Goal: Information Seeking & Learning: Check status

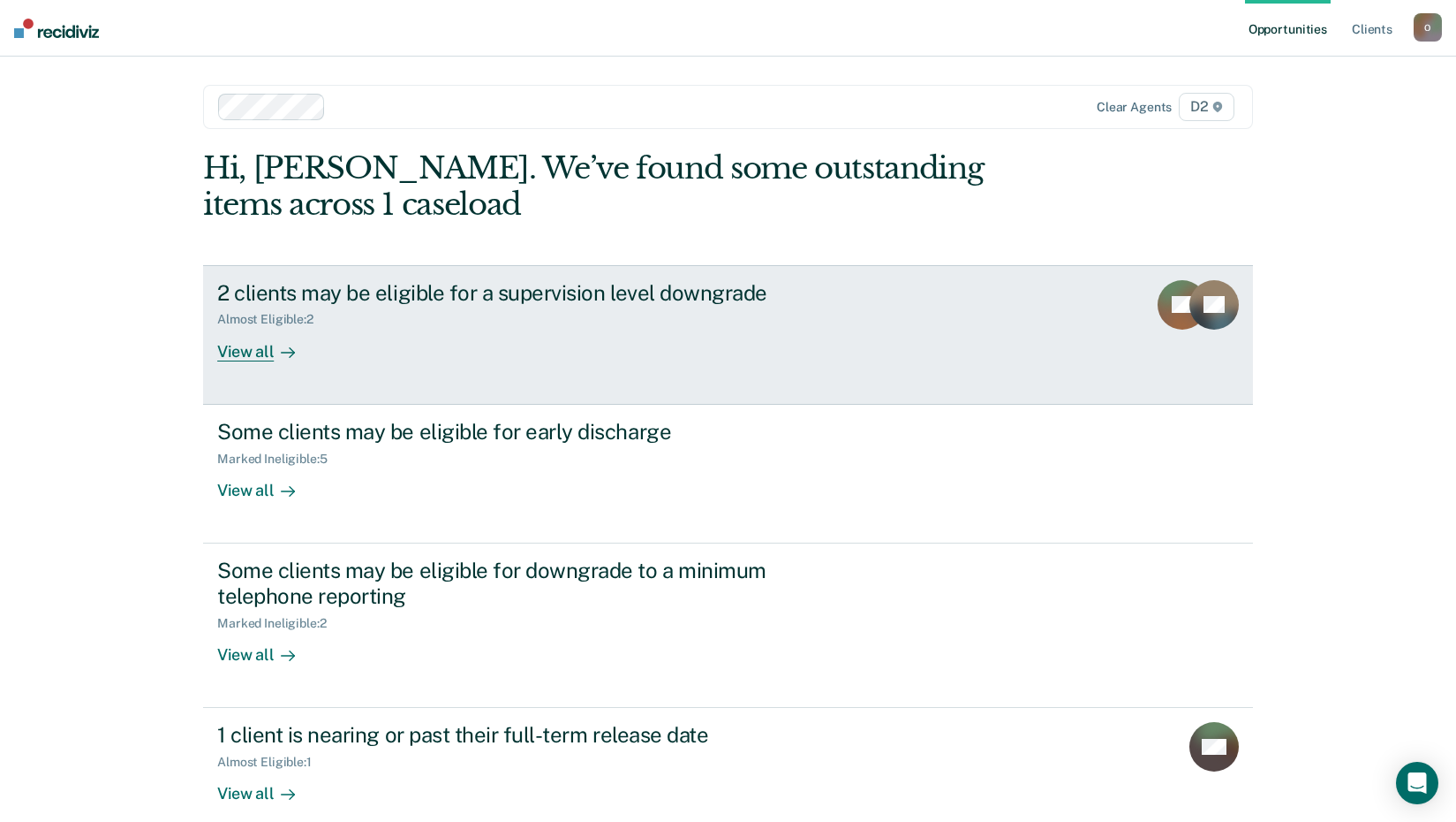
click at [455, 287] on div "2 clients may be eligible for a supervision level downgrade" at bounding box center [526, 293] width 620 height 26
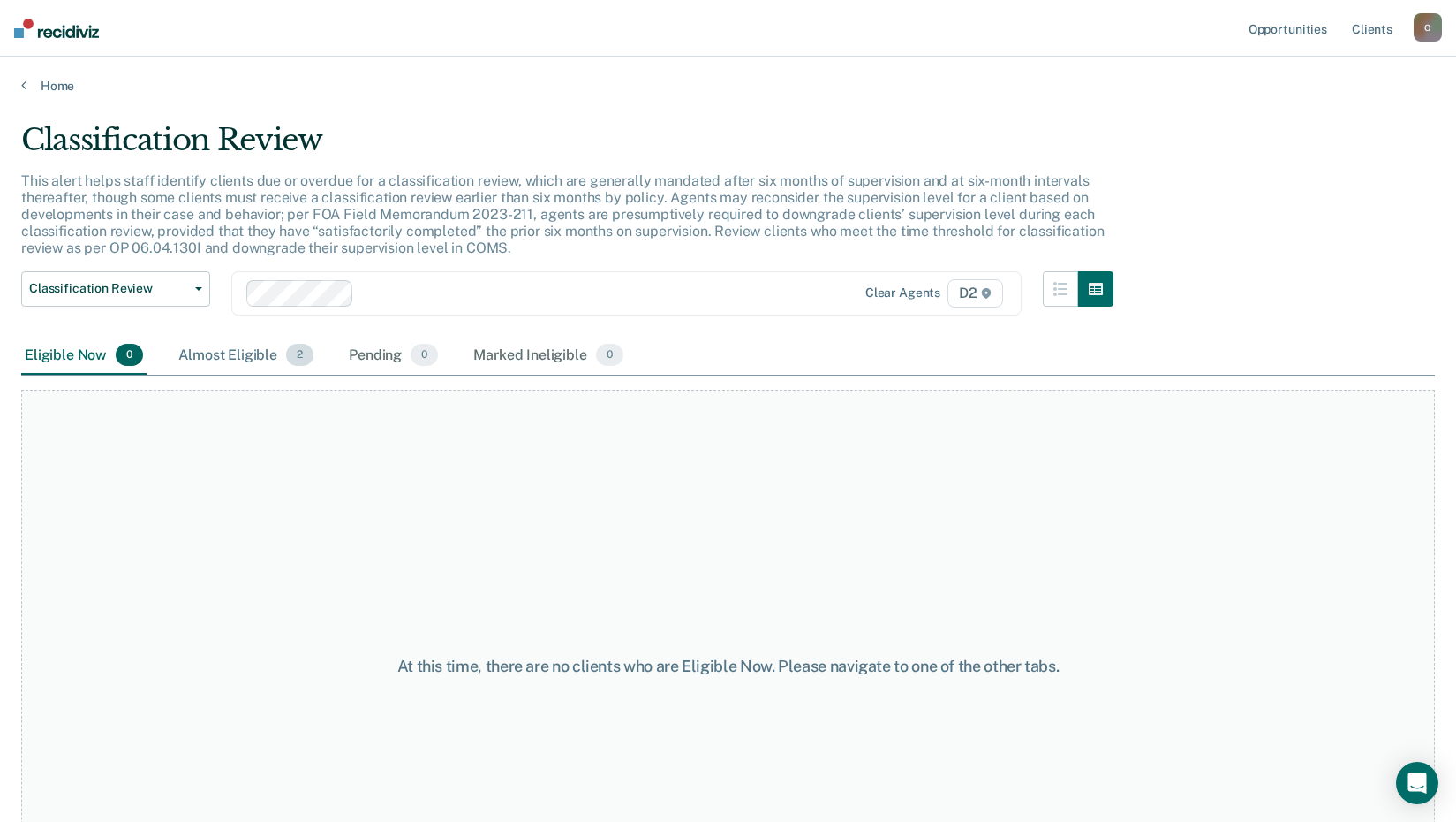
click at [217, 360] on div "Almost Eligible 2" at bounding box center [245, 355] width 142 height 38
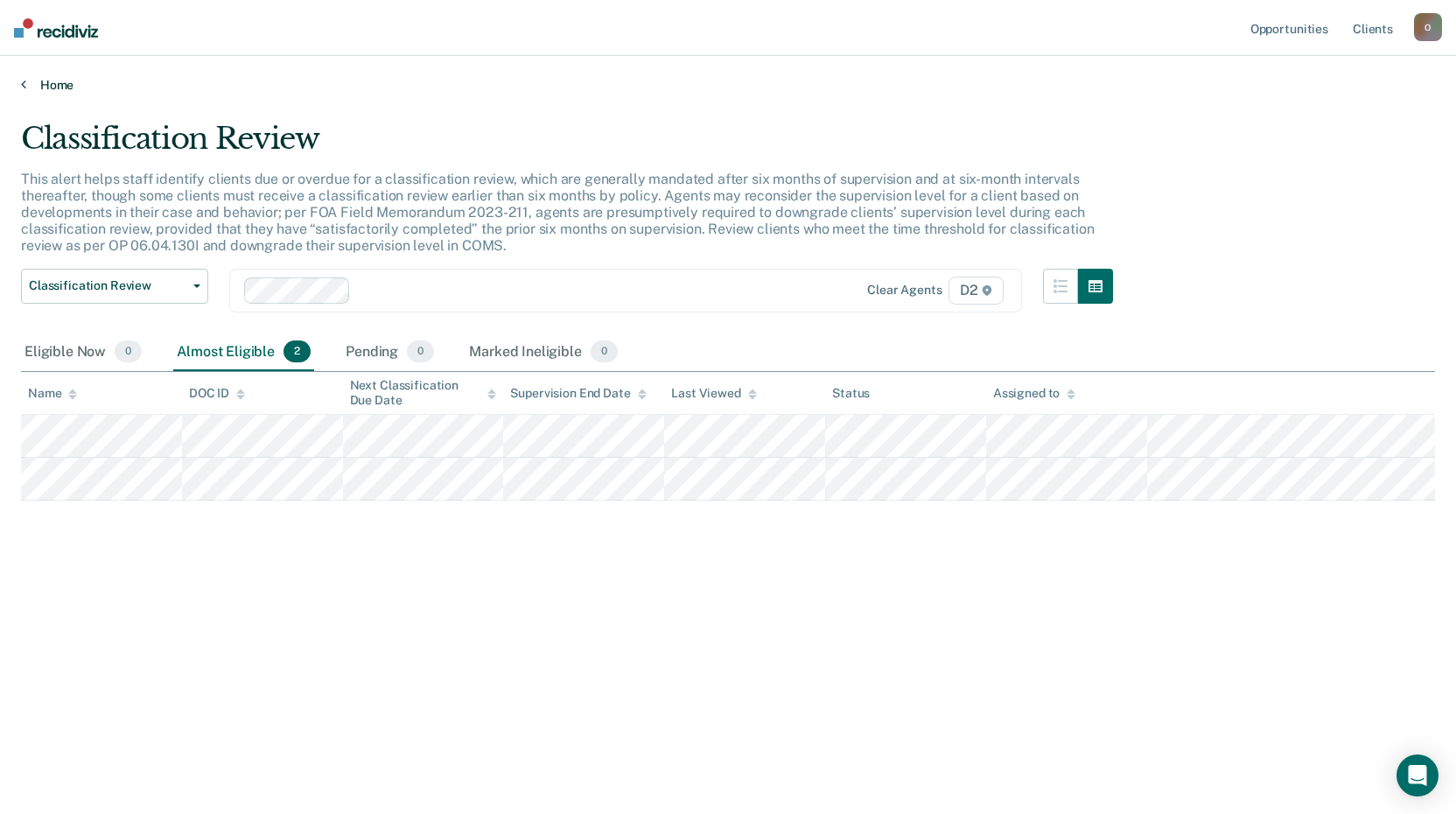
click at [56, 78] on link "Home" at bounding box center [728, 85] width 1414 height 16
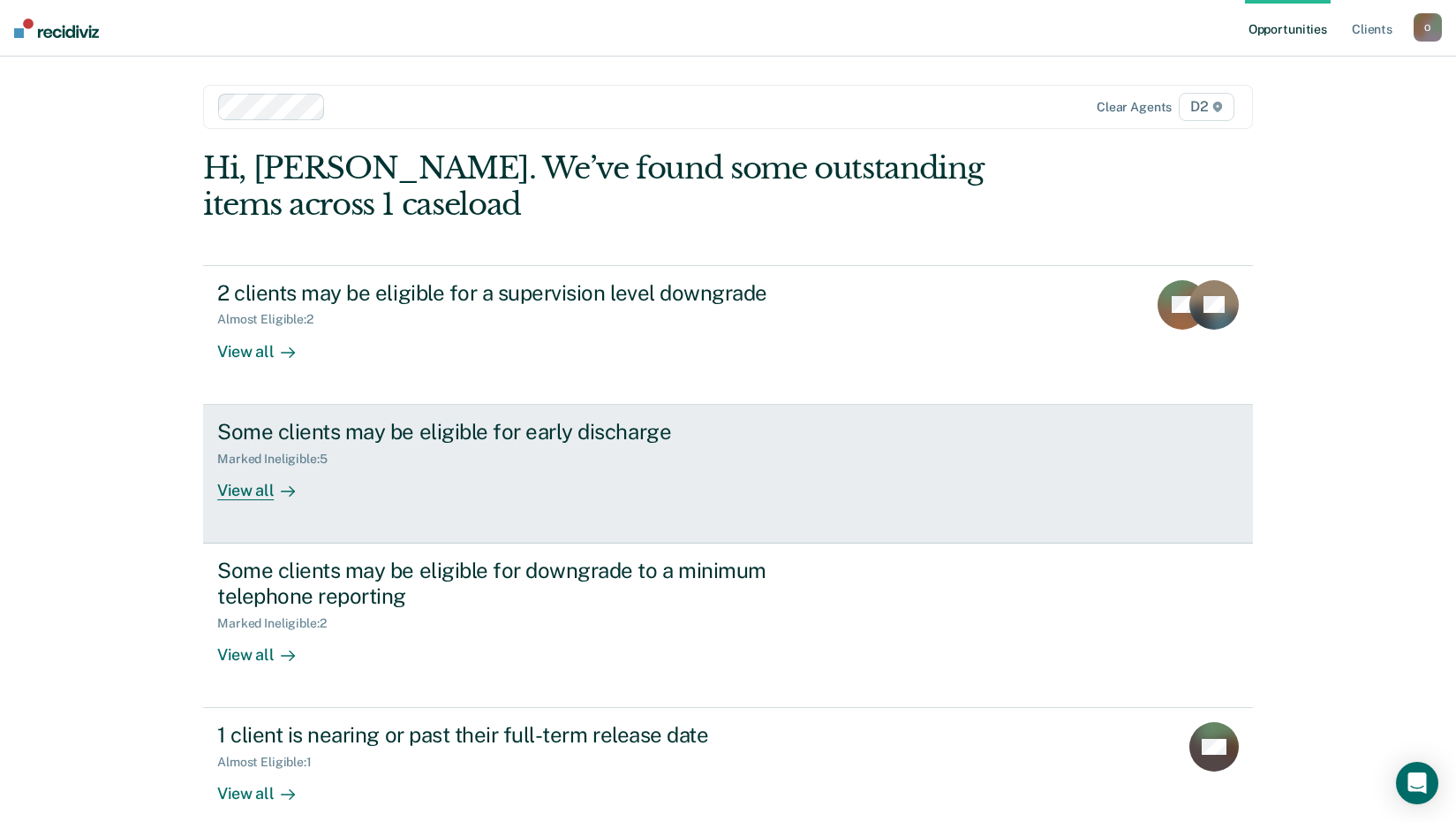
click at [546, 434] on div "Some clients may be eligible for early discharge" at bounding box center [526, 432] width 620 height 26
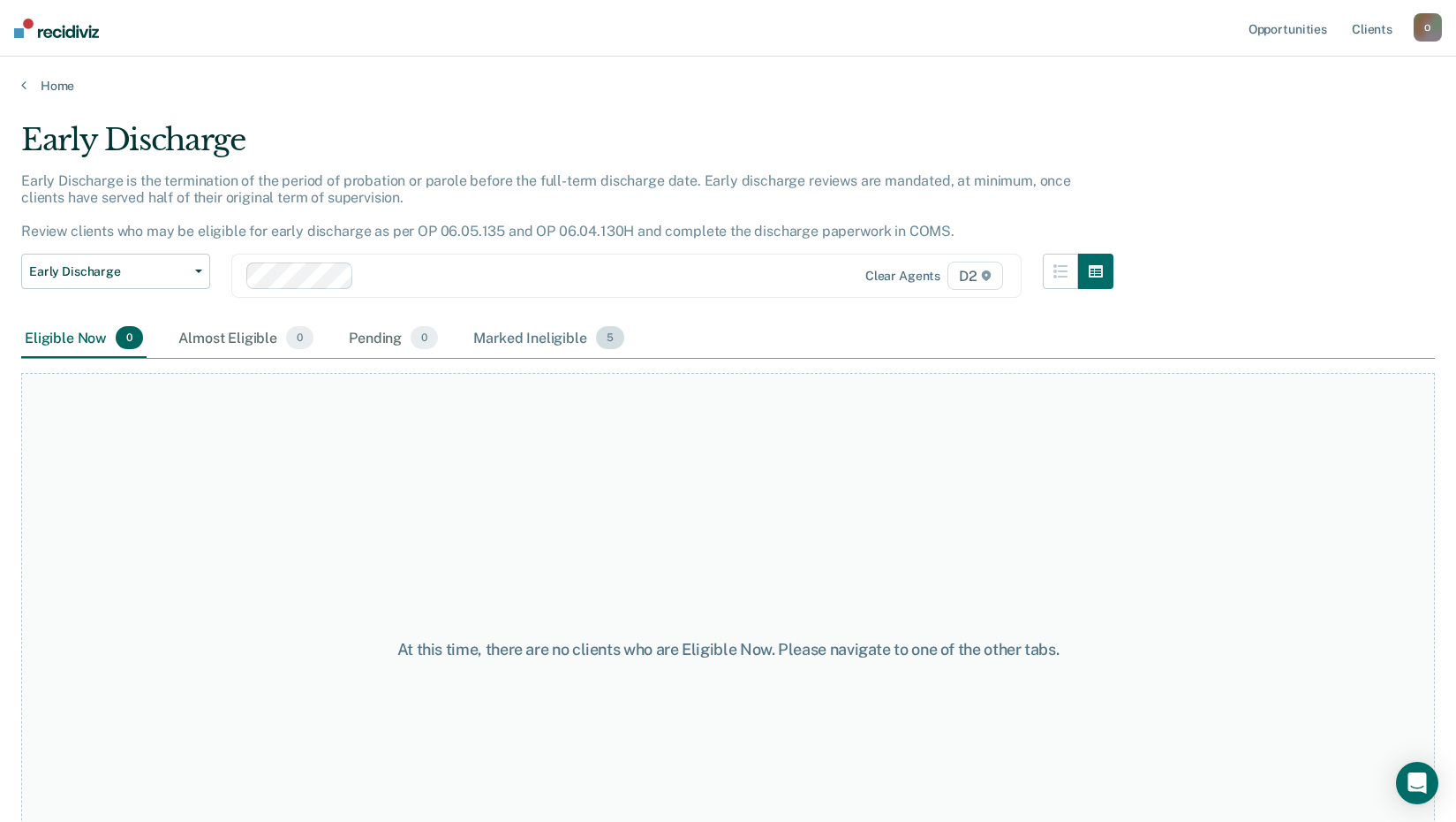
click at [554, 332] on div "Marked Ineligible 5" at bounding box center [549, 338] width 158 height 38
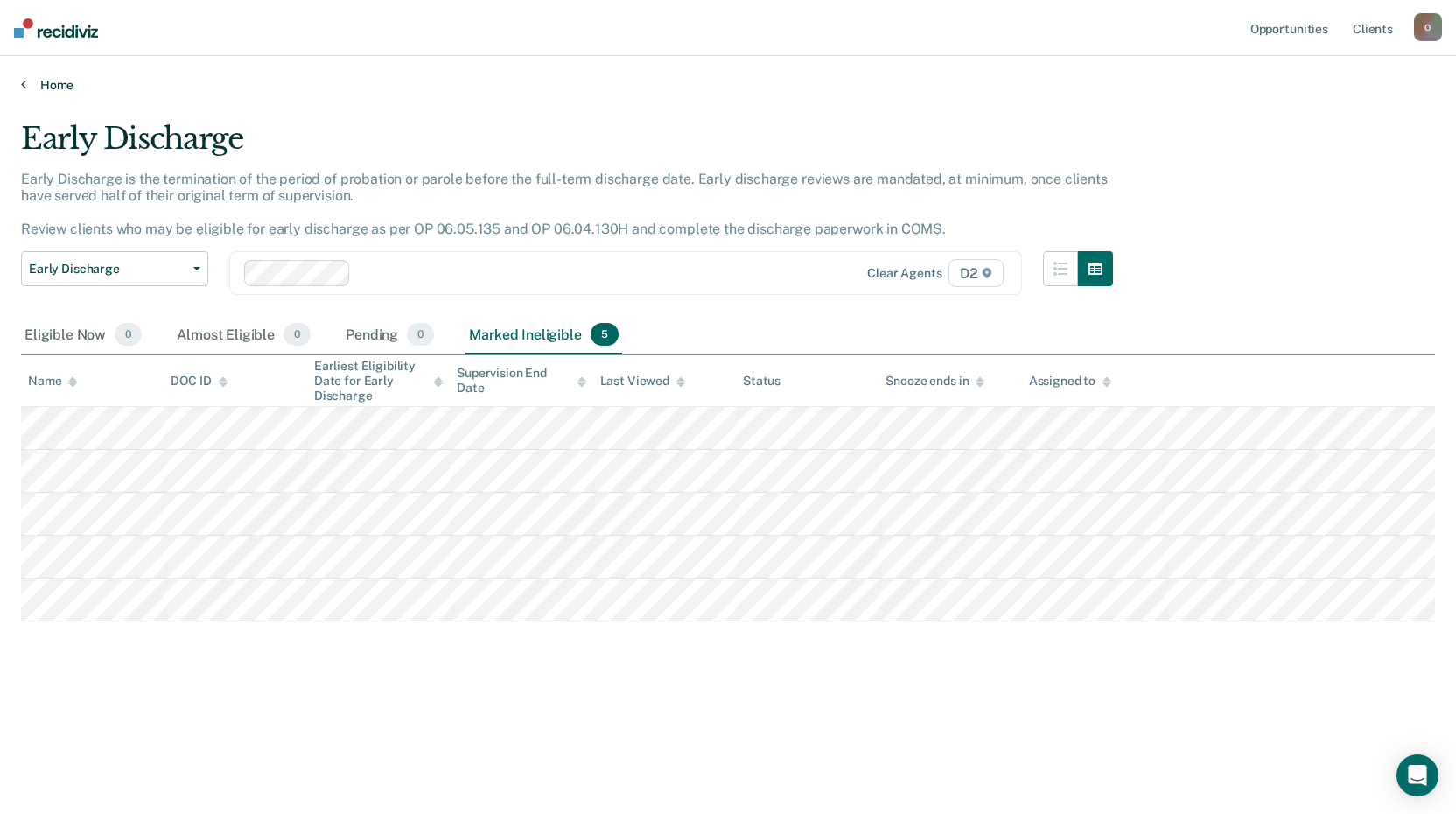
click at [22, 82] on icon at bounding box center [23, 84] width 5 height 14
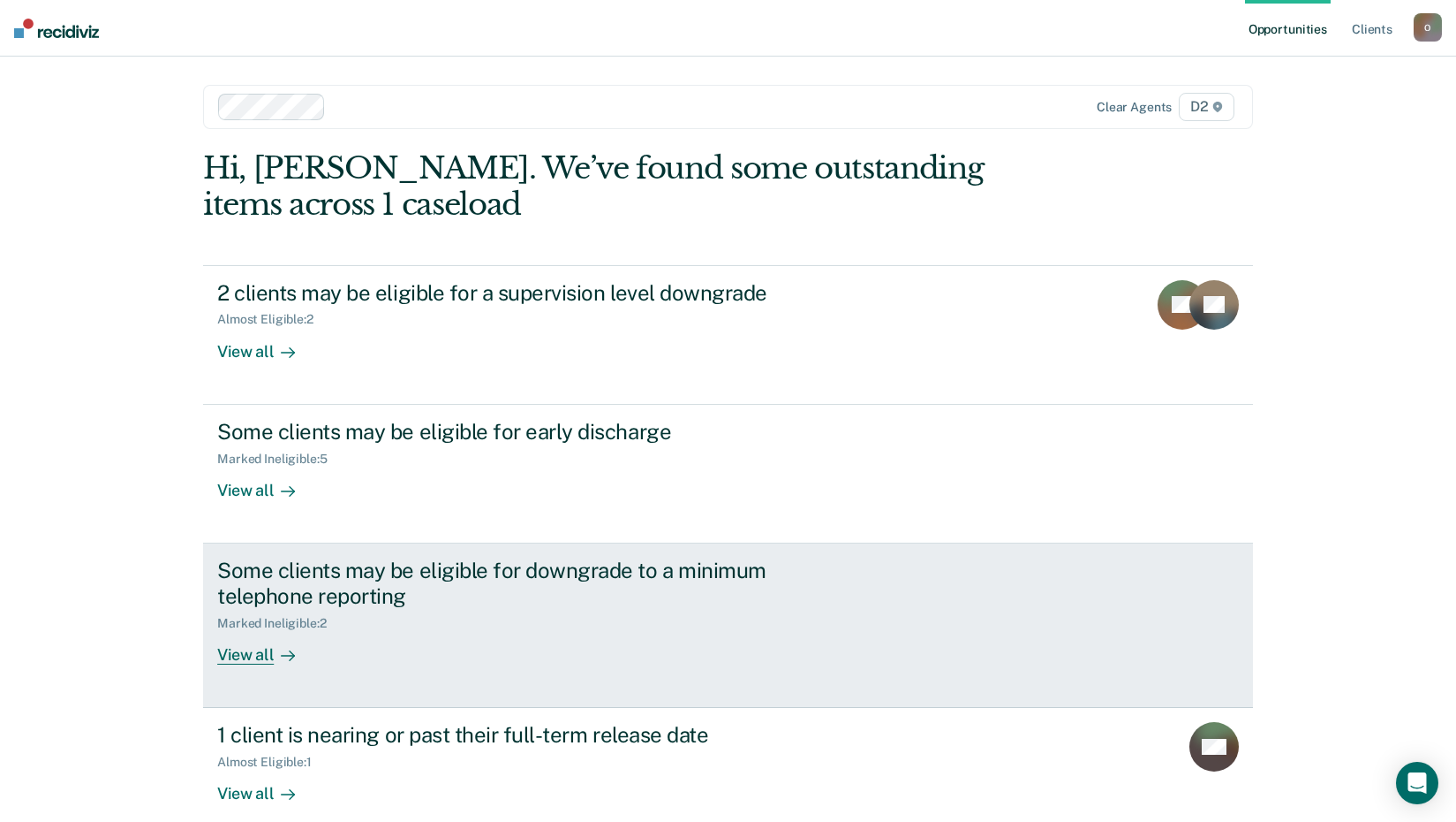
click at [256, 576] on div "Some clients may be eligible for downgrade to a minimum telephone reporting" at bounding box center [526, 583] width 620 height 51
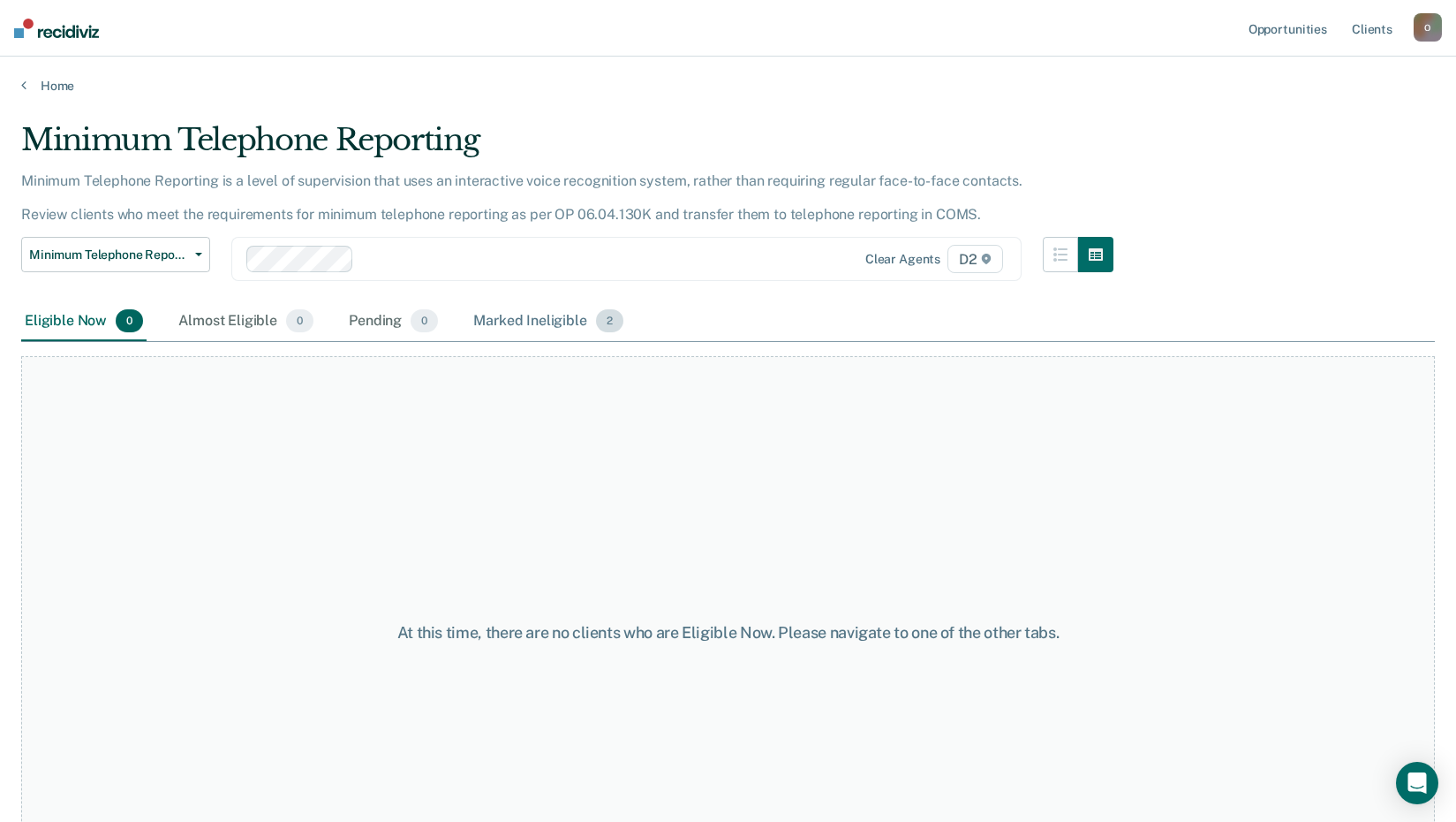
click at [552, 319] on div "Marked Ineligible 2" at bounding box center [549, 321] width 158 height 38
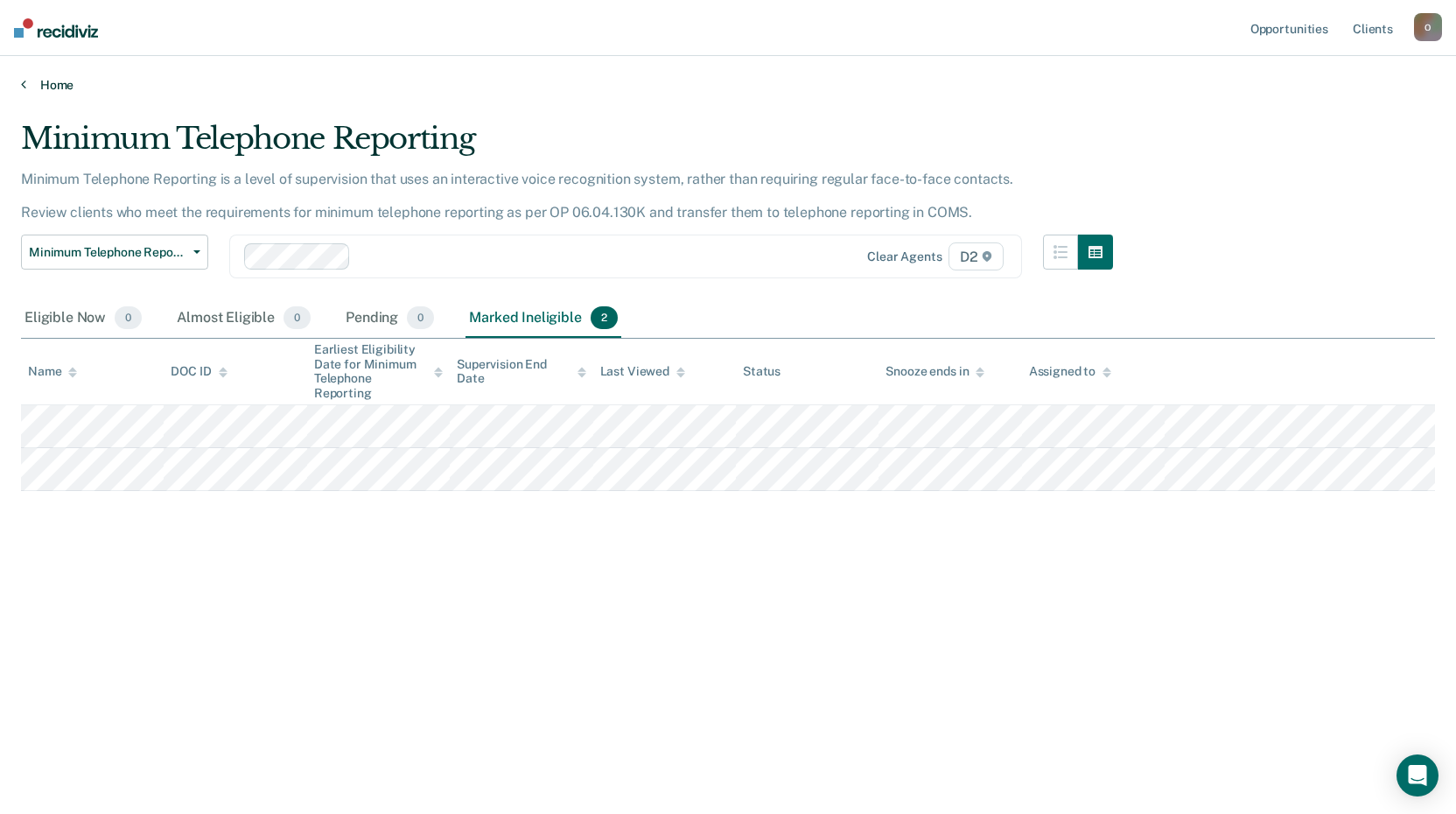
click at [58, 87] on link "Home" at bounding box center [728, 85] width 1414 height 16
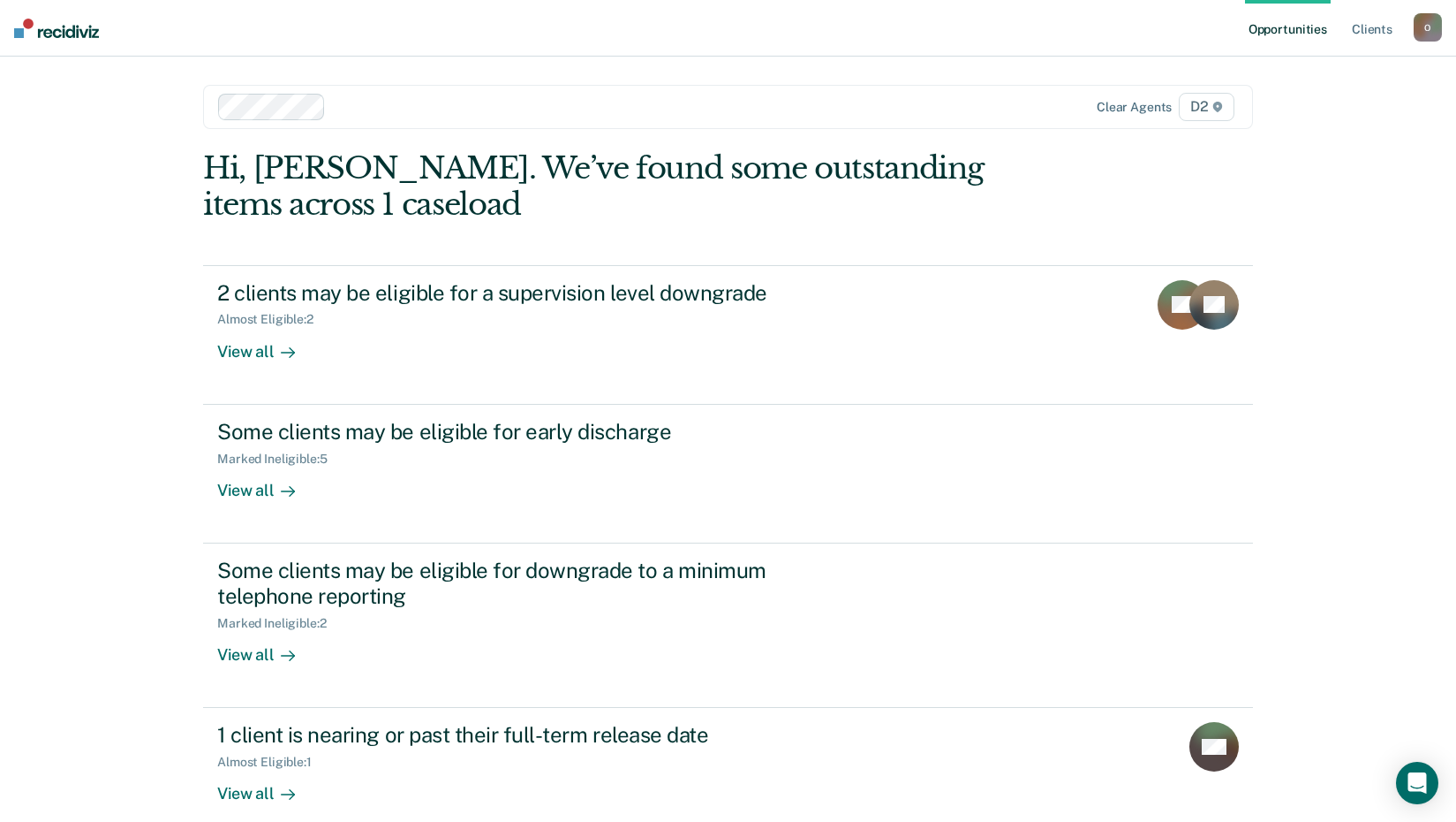
scroll to position [96, 0]
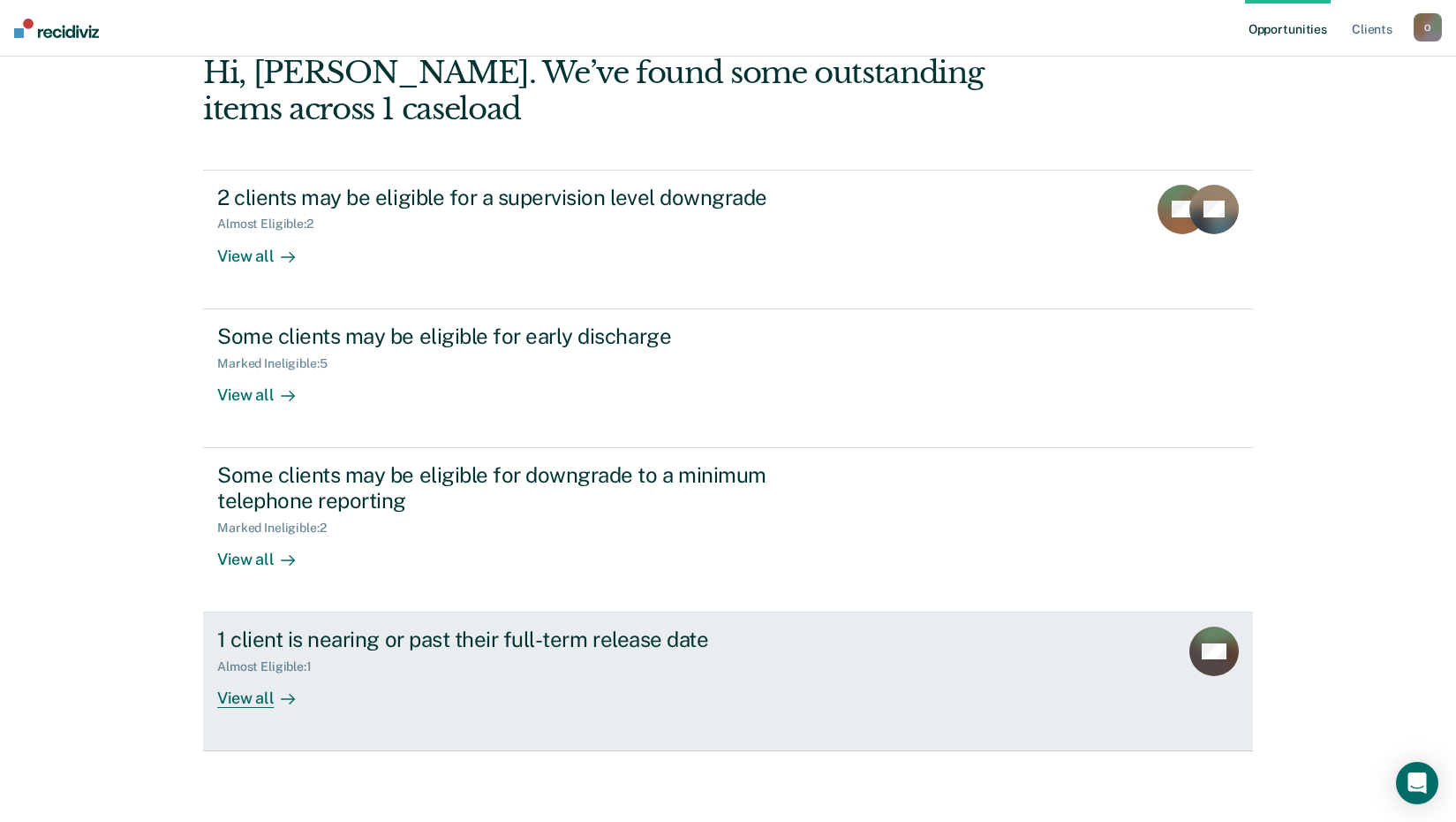
click at [460, 643] on div "1 client is nearing or past their full-term release date" at bounding box center [526, 639] width 620 height 26
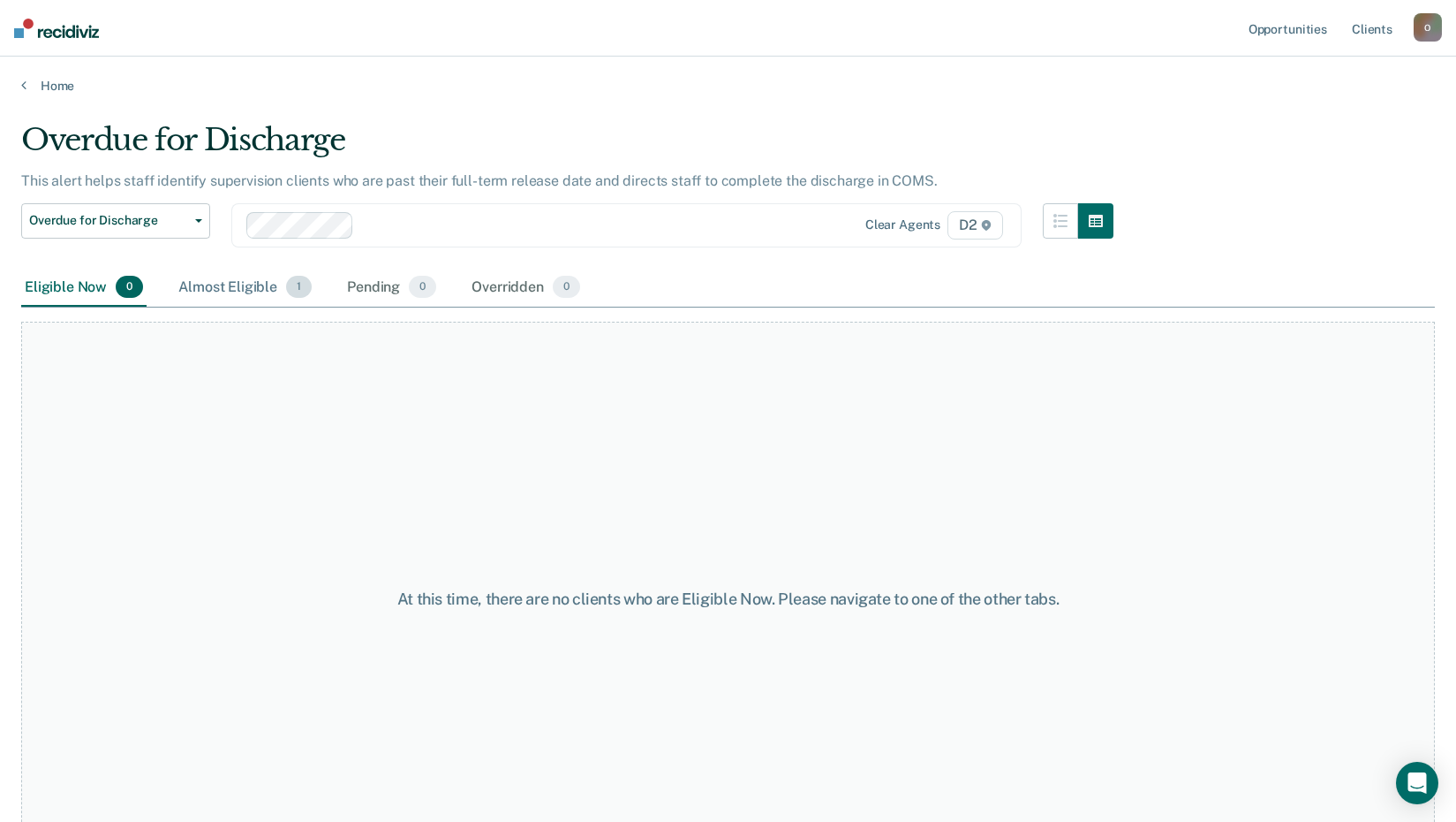
click at [223, 277] on div "Almost Eligible 1" at bounding box center [244, 287] width 141 height 38
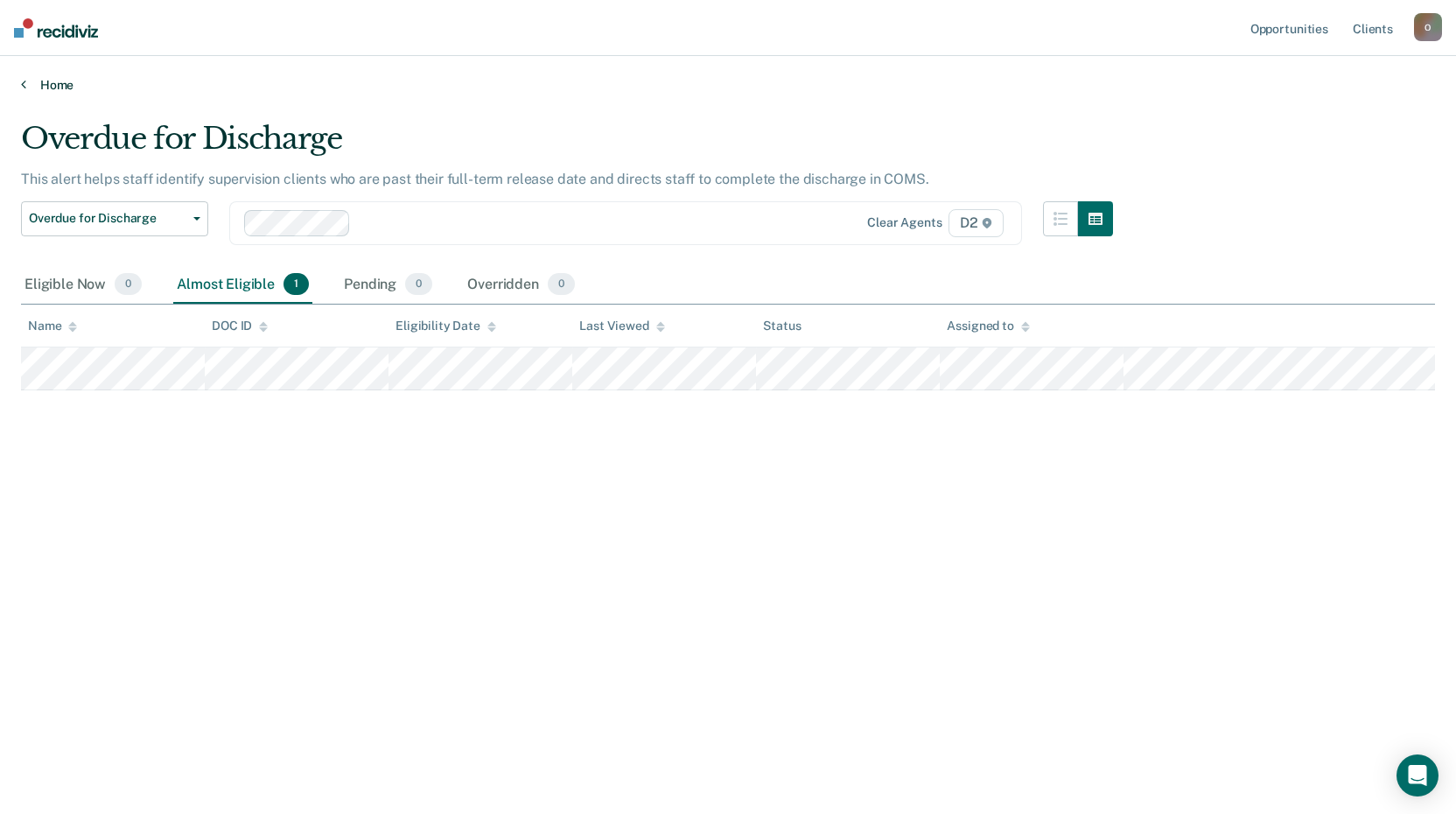
click at [57, 85] on link "Home" at bounding box center [728, 85] width 1414 height 16
